Goal: Task Accomplishment & Management: Manage account settings

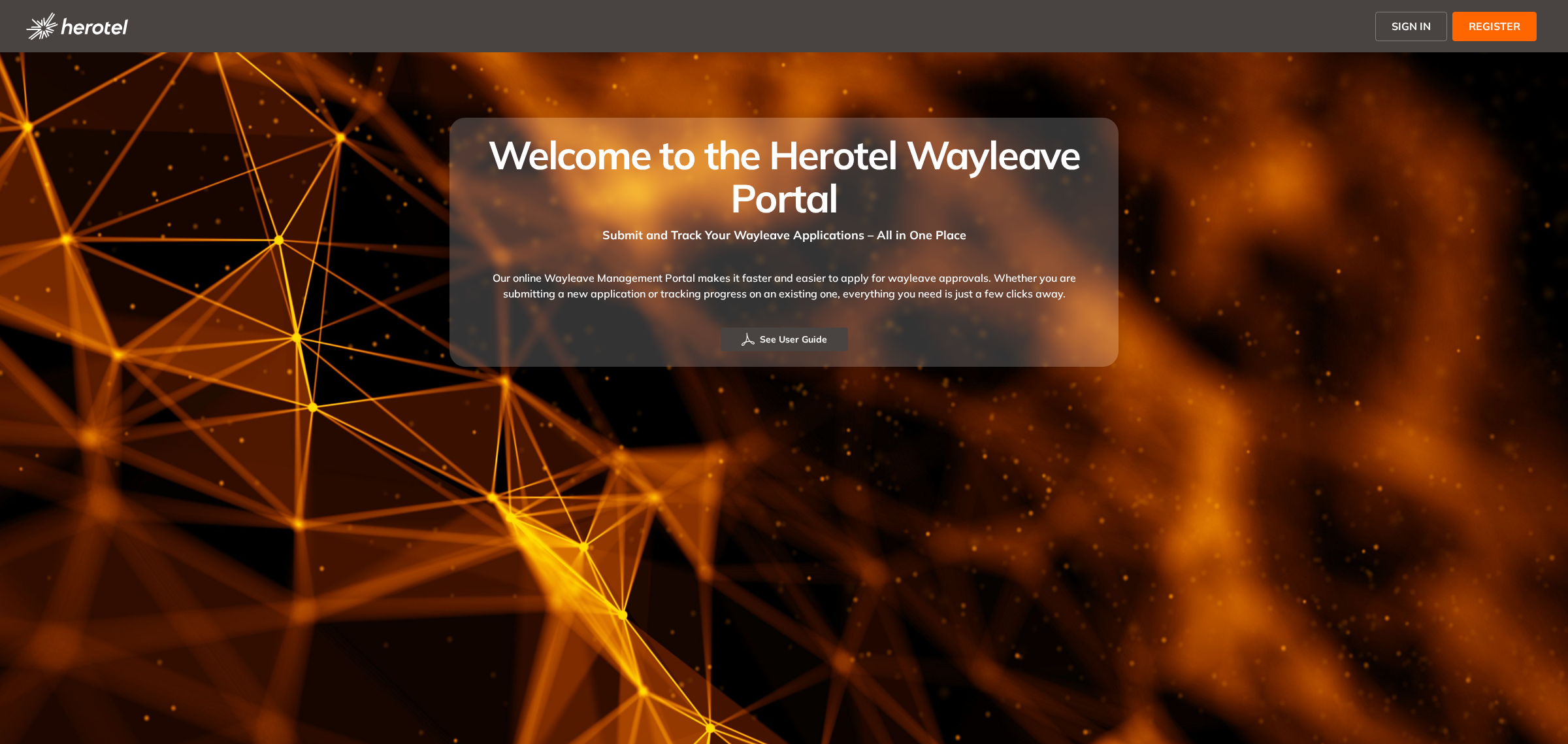
click at [1387, 23] on button "SIGN IN" at bounding box center [1410, 26] width 72 height 29
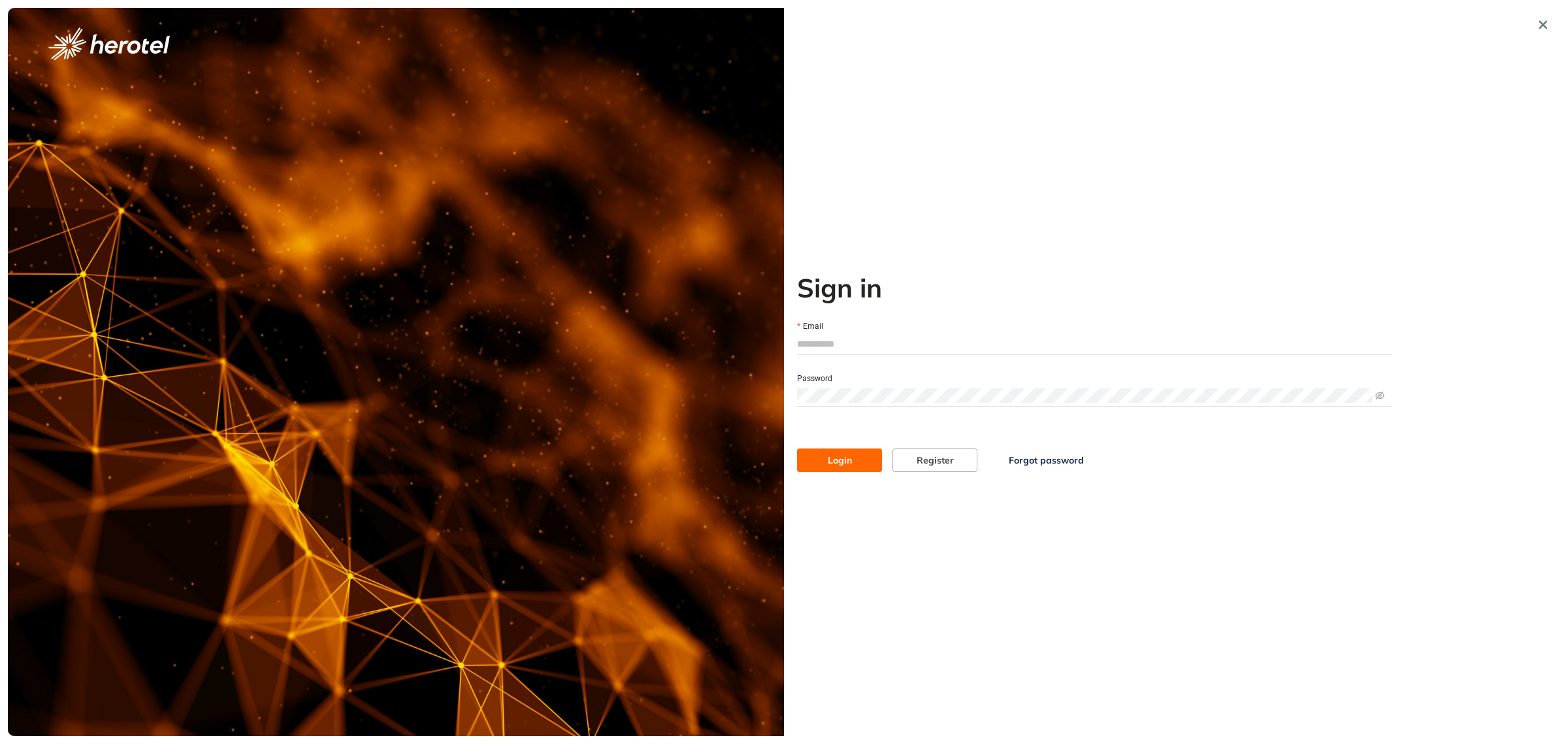
type input "**********"
click at [848, 456] on span "Login" at bounding box center [840, 460] width 25 height 15
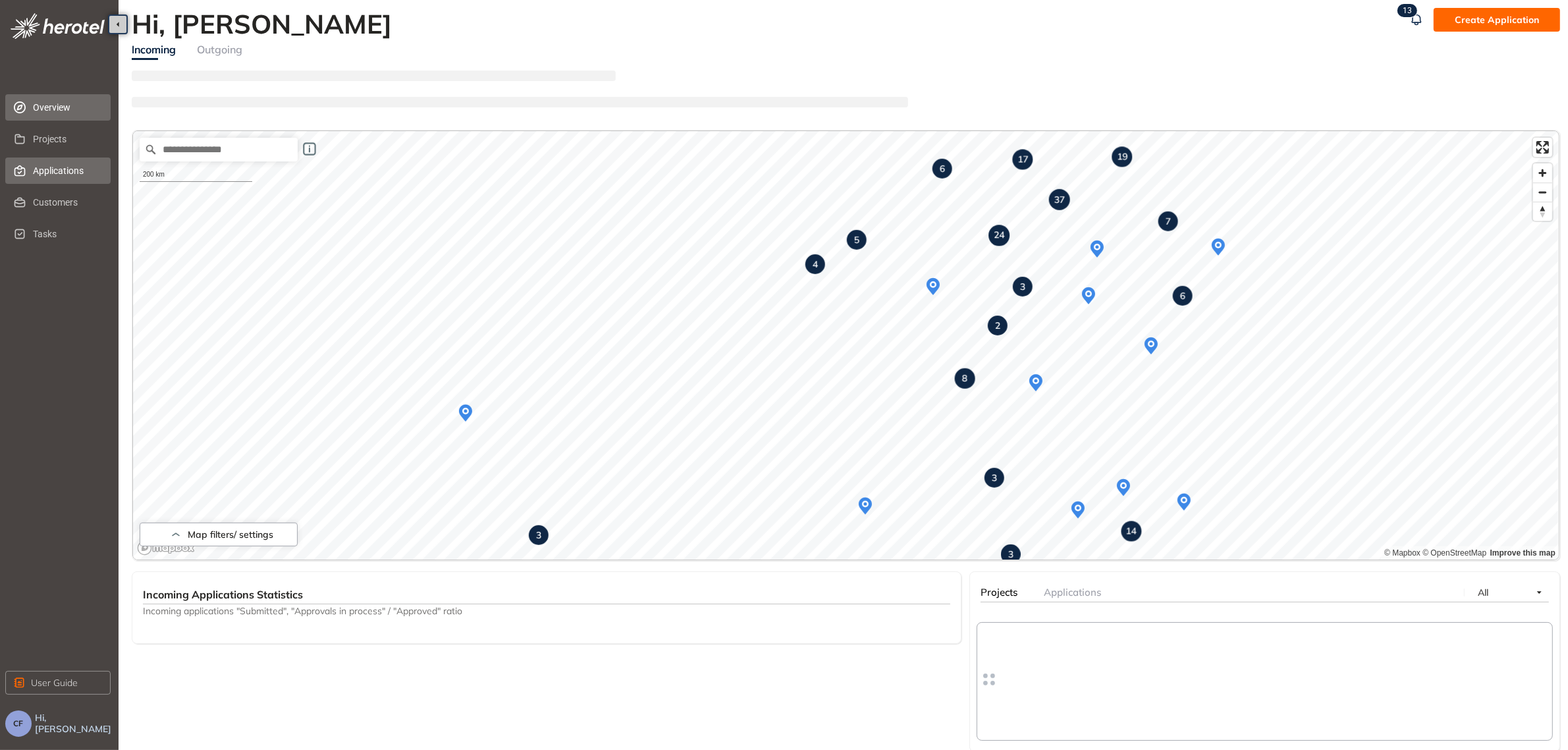
click at [52, 170] on span "Applications" at bounding box center [66, 170] width 67 height 27
